Goal: Book appointment/travel/reservation

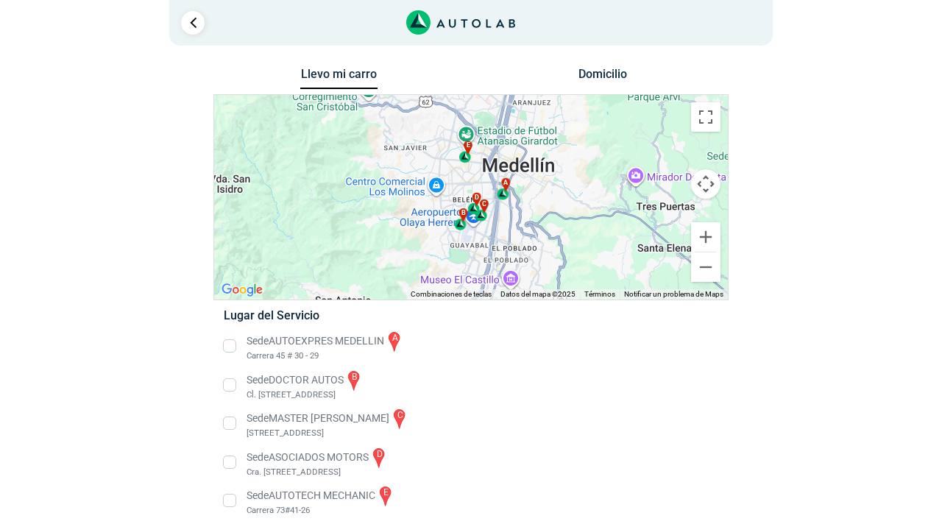
scroll to position [13, 0]
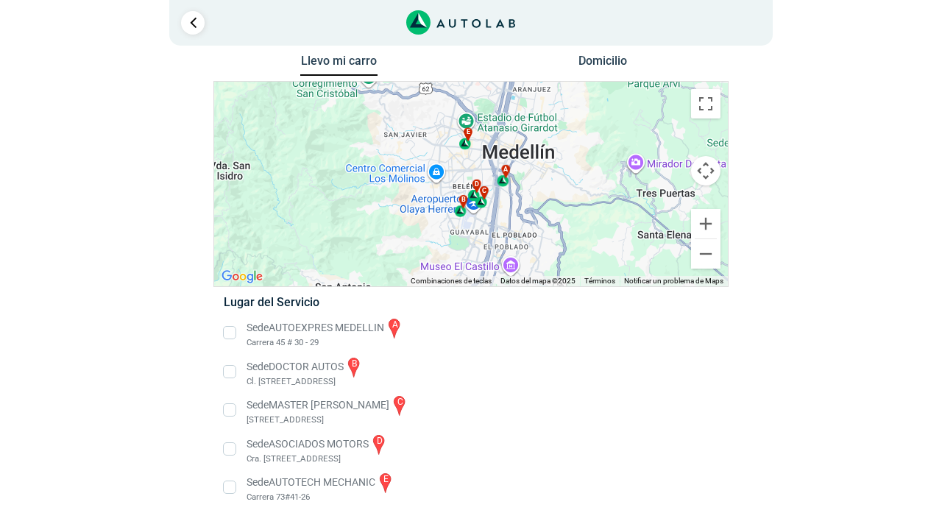
click at [226, 334] on li "Sede AUTOEXPRES MEDELLIN a Carrera 45 # 30 - 29" at bounding box center [471, 332] width 516 height 33
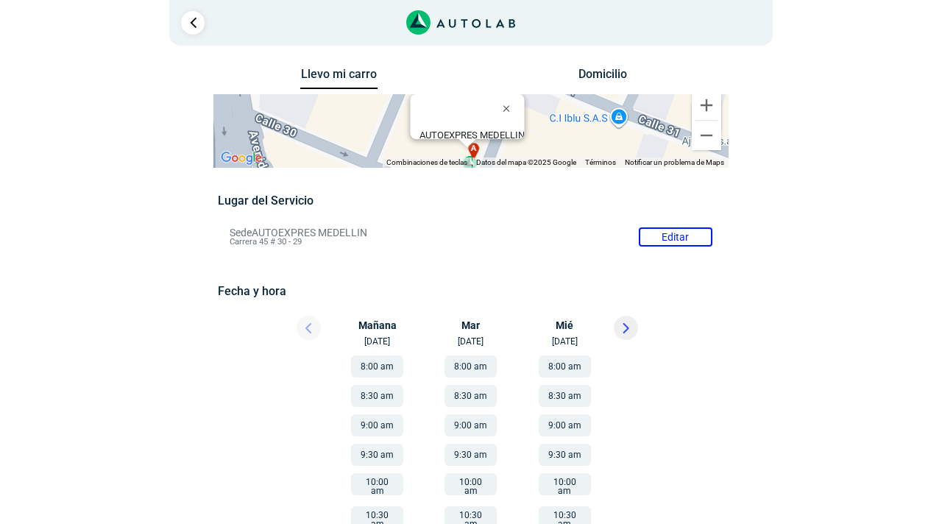
click at [382, 362] on button "8:00 am" at bounding box center [377, 366] width 52 height 22
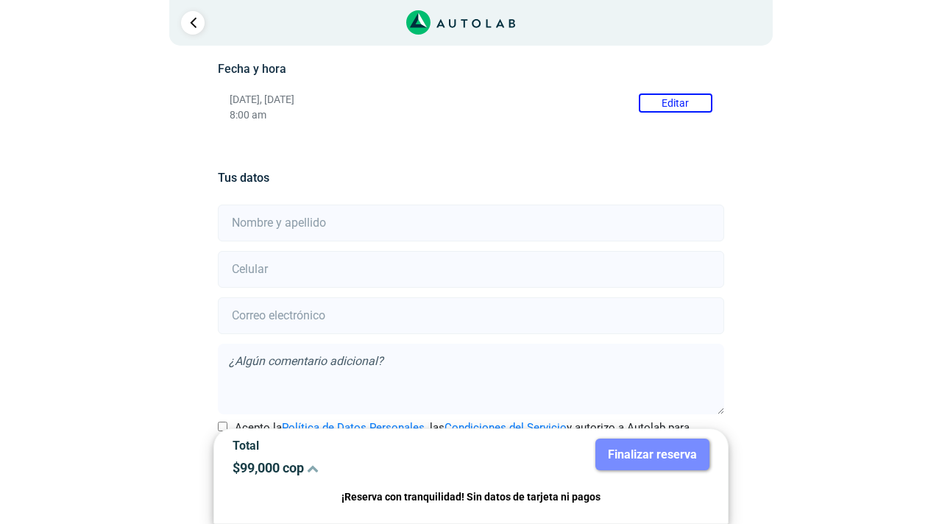
scroll to position [276, 0]
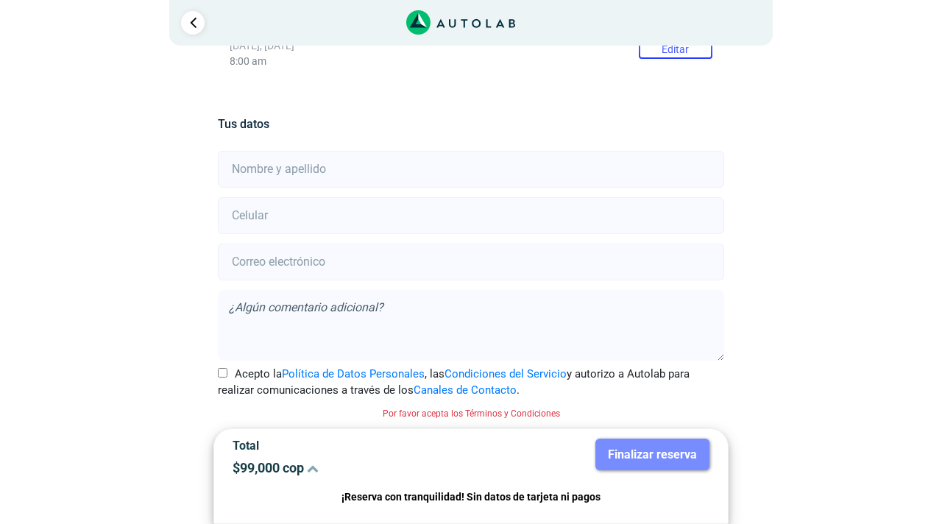
click at [216, 372] on div "Acepto la Política de Datos Personales , las Condiciones del Servicio y autoriz…" at bounding box center [470, 382] width 527 height 33
click at [224, 372] on input "Acepto la Política de Datos Personales , las Condiciones del Servicio y autoriz…" at bounding box center [223, 373] width 10 height 10
checkbox input "true"
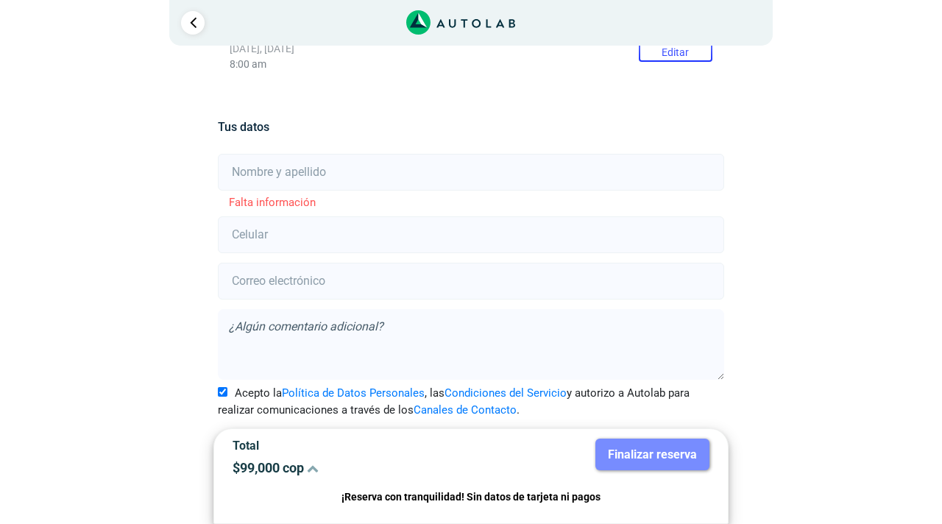
click at [302, 186] on input "text" at bounding box center [470, 172] width 505 height 37
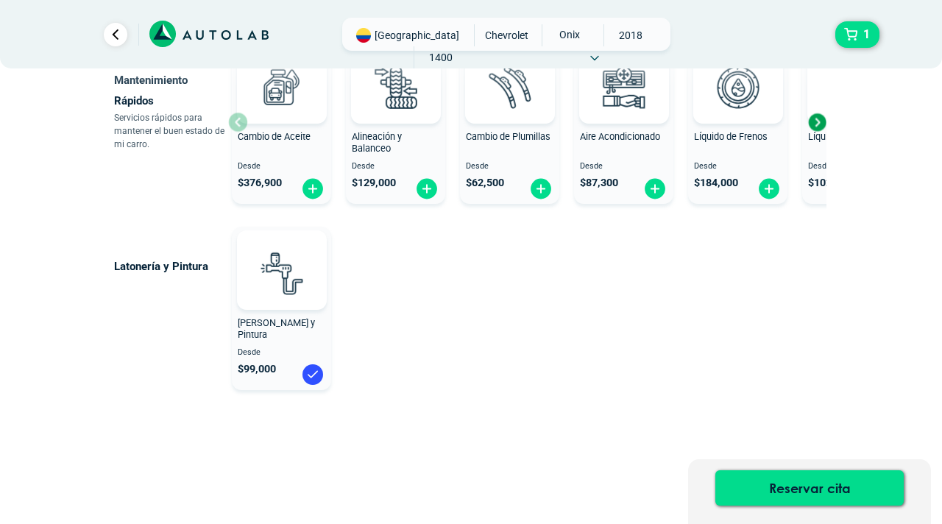
scroll to position [8, 0]
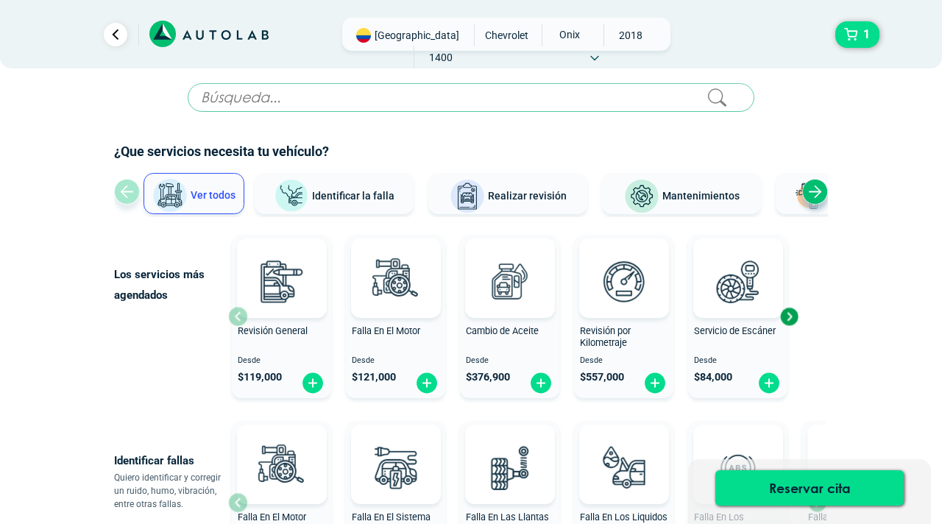
scroll to position [50, 0]
